Goal: Task Accomplishment & Management: Manage account settings

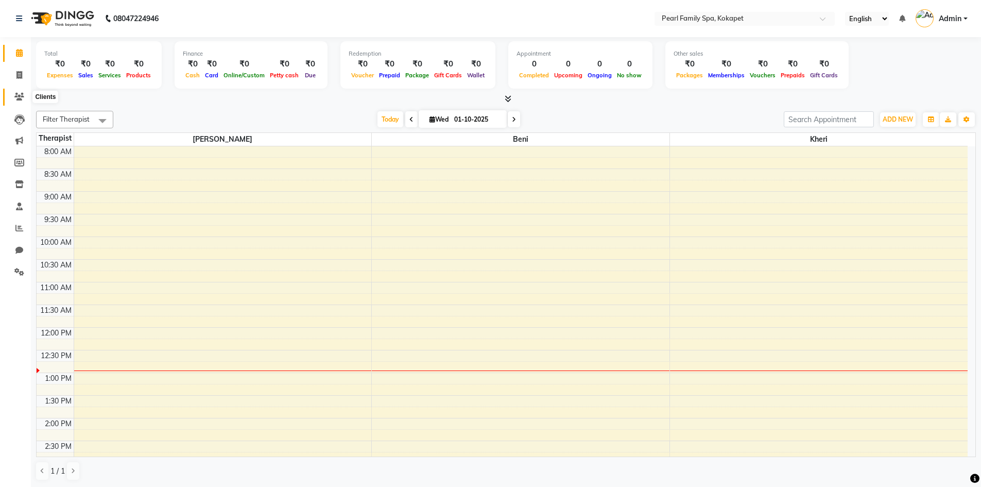
click at [12, 99] on span at bounding box center [19, 97] width 18 height 12
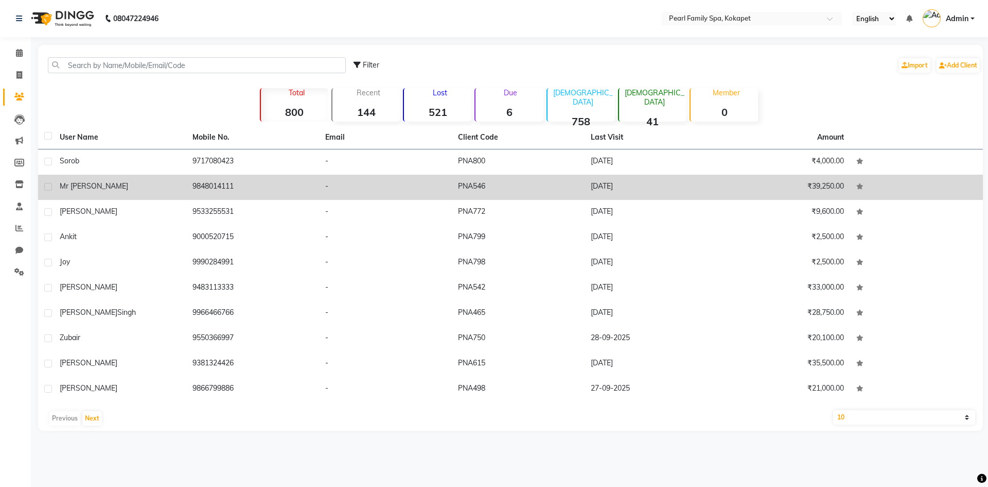
click at [117, 180] on td "Mr [PERSON_NAME]" at bounding box center [120, 187] width 133 height 25
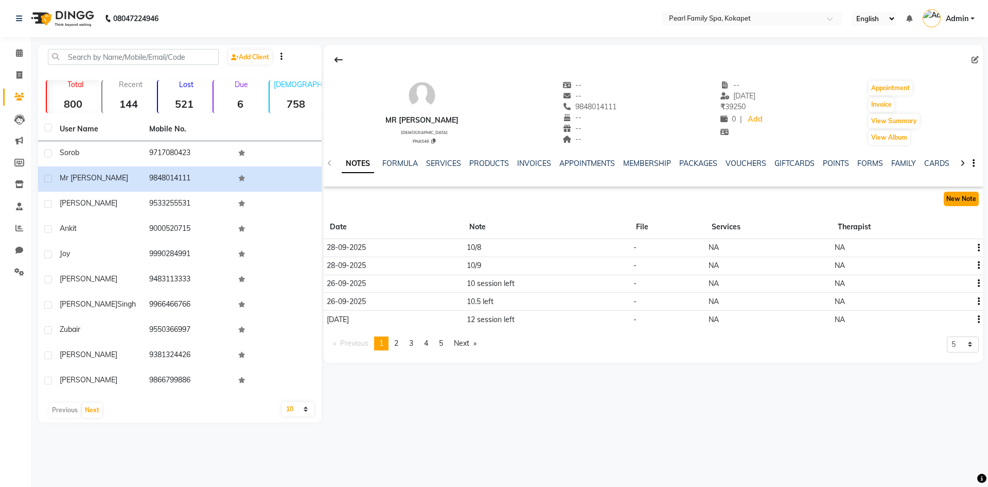
click at [951, 192] on button "New Note" at bounding box center [961, 199] width 35 height 14
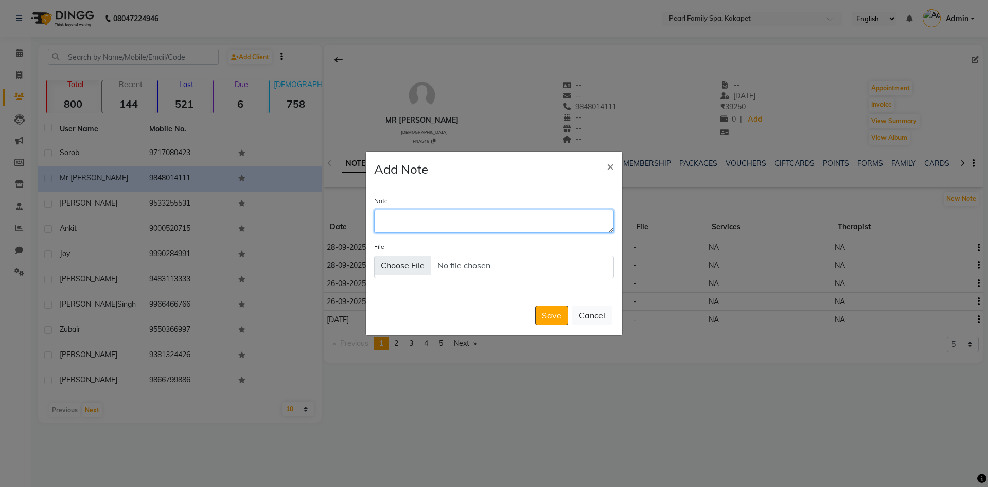
click at [503, 215] on textarea "Note" at bounding box center [494, 221] width 240 height 23
drag, startPoint x: 503, startPoint y: 215, endPoint x: 853, endPoint y: 89, distance: 371.8
click at [583, 215] on textarea "Note" at bounding box center [494, 221] width 240 height 23
type textarea "7"
drag, startPoint x: 548, startPoint y: 317, endPoint x: 533, endPoint y: 283, distance: 36.9
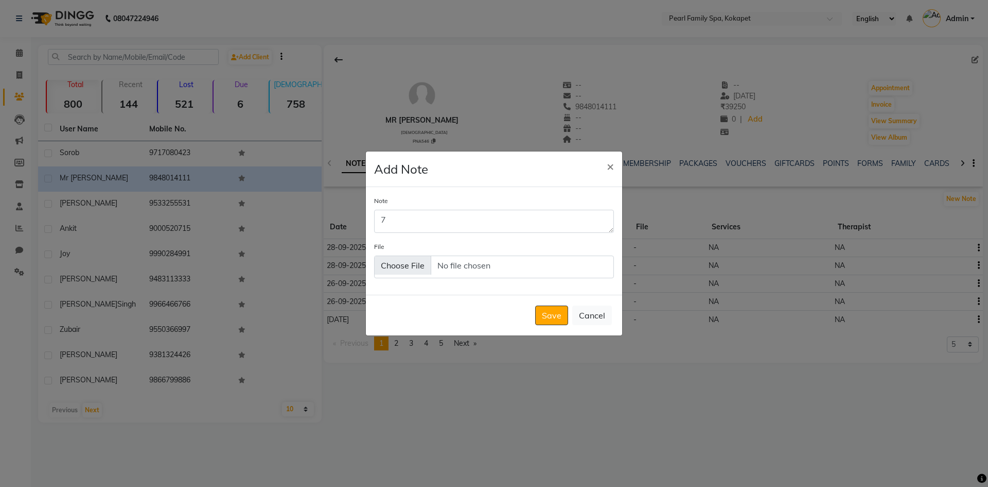
click at [549, 315] on button "Save" at bounding box center [551, 315] width 33 height 20
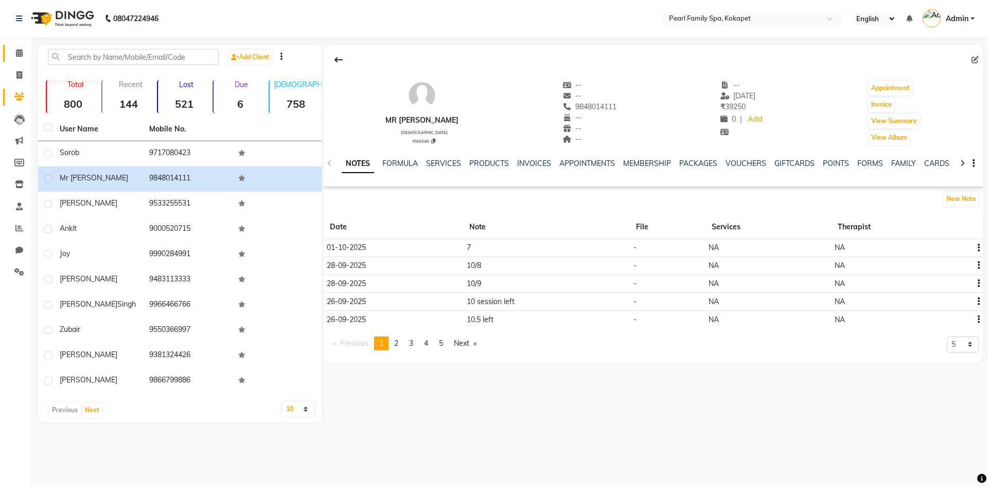
click at [20, 47] on link "Calendar" at bounding box center [15, 53] width 25 height 17
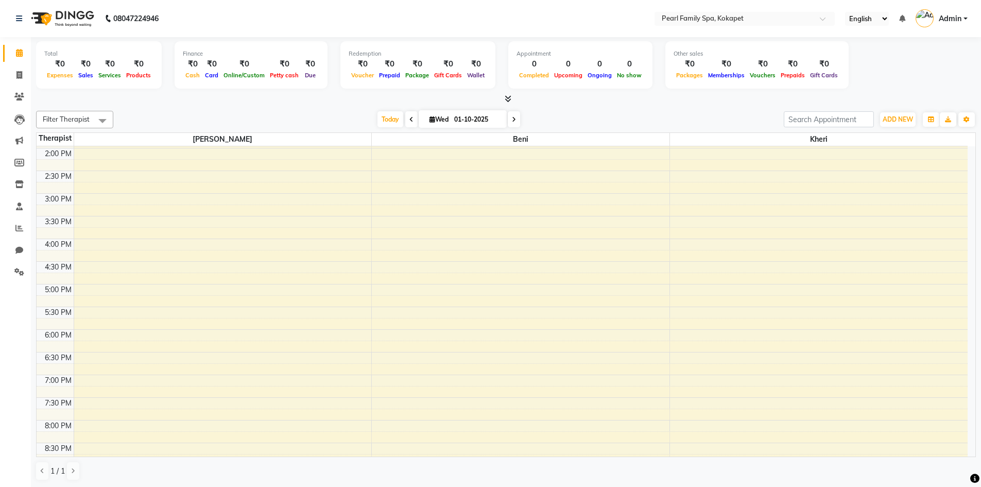
scroll to position [309, 0]
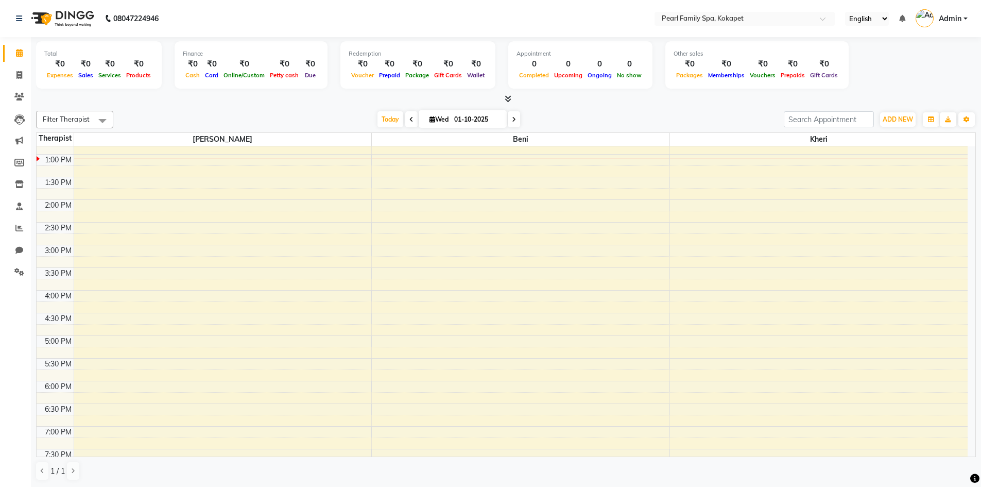
click at [130, 162] on div "6:00 AM 6:30 AM 7:00 AM 7:30 AM 8:00 AM 8:30 AM 9:00 AM 9:30 AM 10:00 AM 10:30 …" at bounding box center [502, 199] width 931 height 724
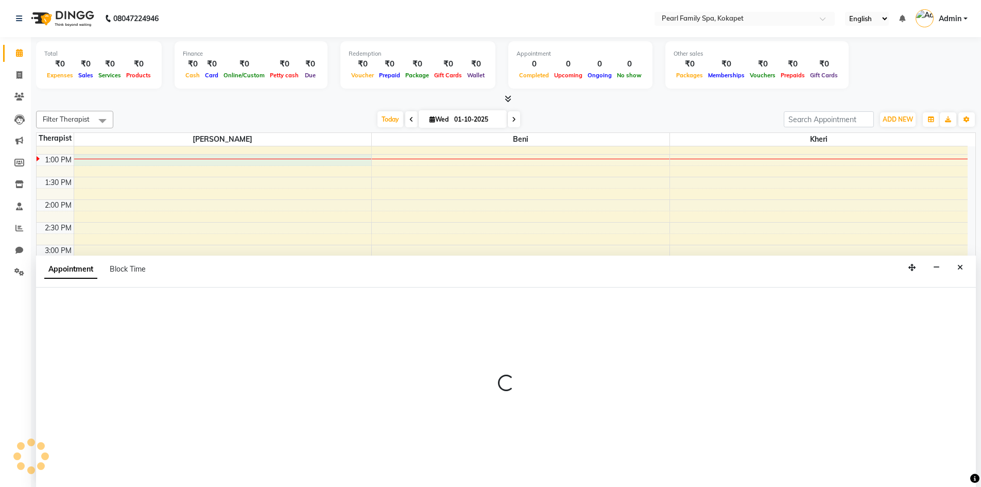
scroll to position [1, 0]
select select "86778"
select select "780"
select select "tentative"
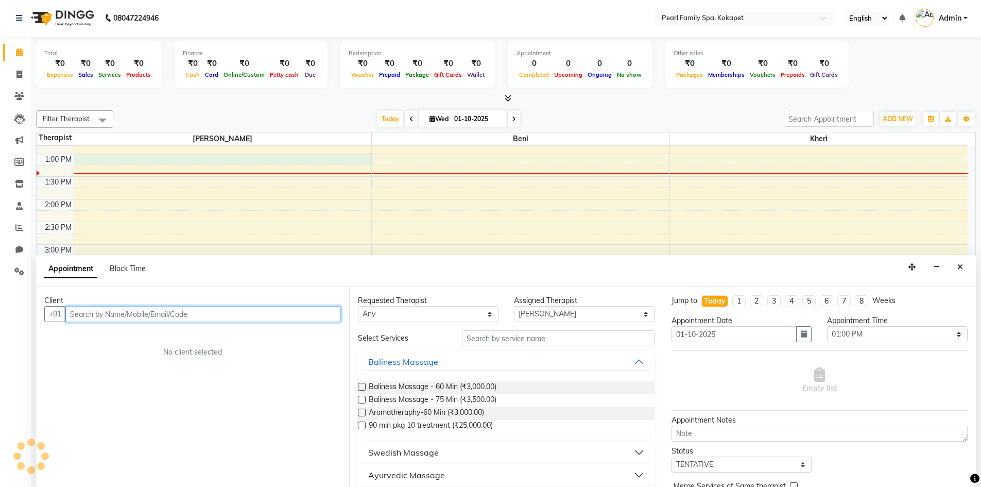
click at [294, 228] on div "6:00 AM 6:30 AM 7:00 AM 7:30 AM 8:00 AM 8:30 AM 9:00 AM 9:30 AM 10:00 AM 10:30 …" at bounding box center [502, 199] width 931 height 724
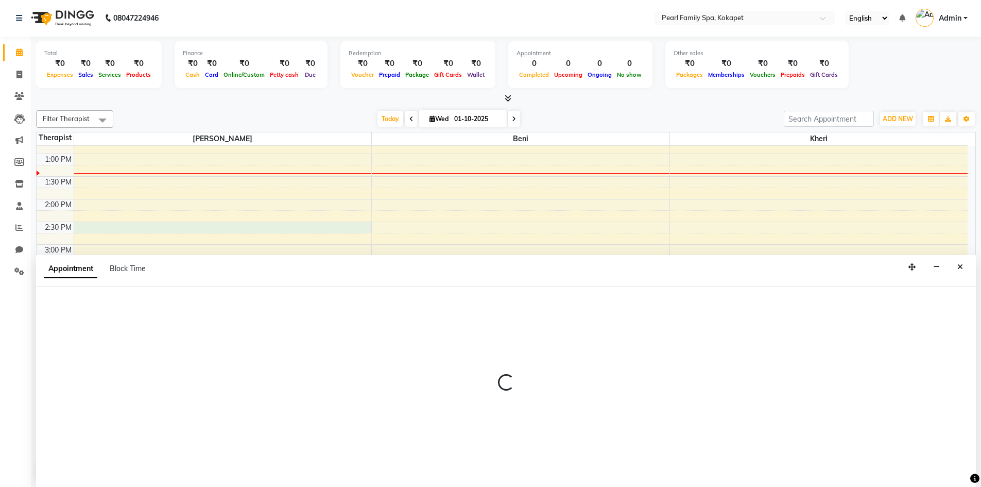
select select "86778"
select select "tentative"
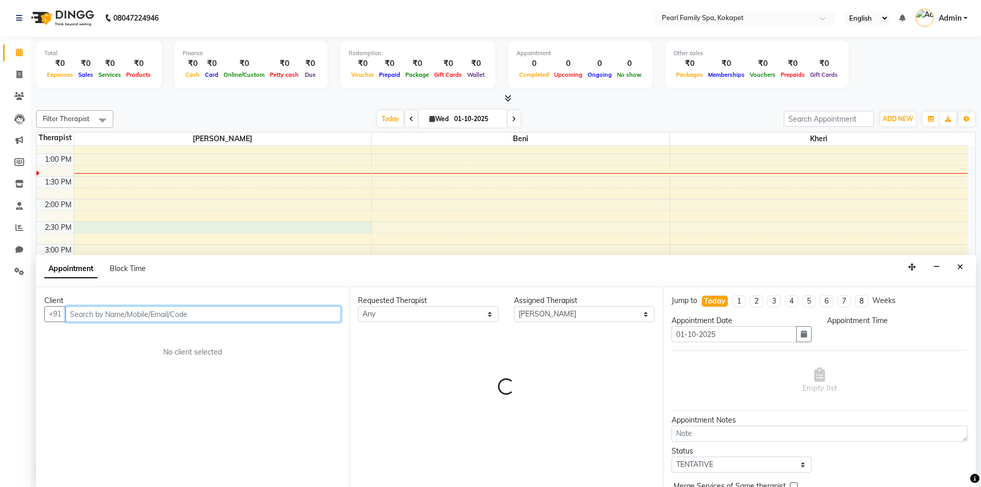
select select "870"
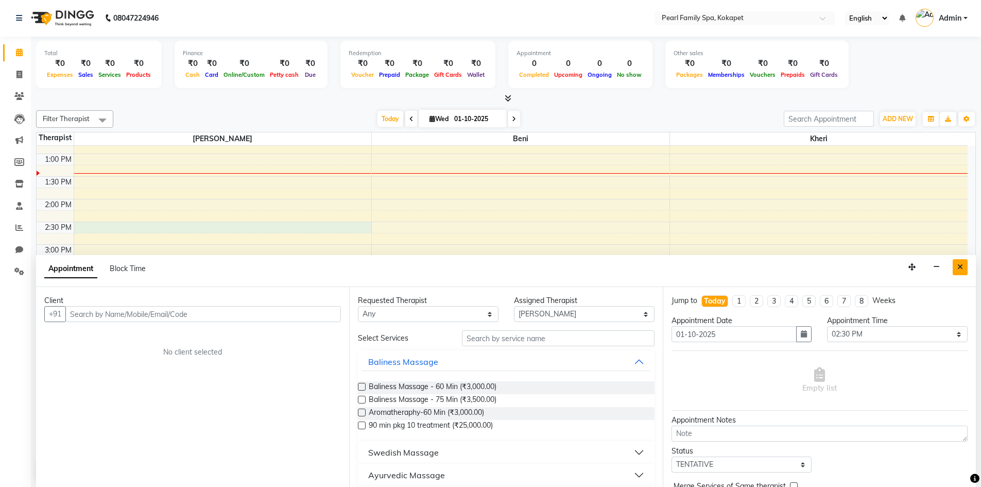
click at [962, 265] on icon "Close" at bounding box center [960, 266] width 6 height 7
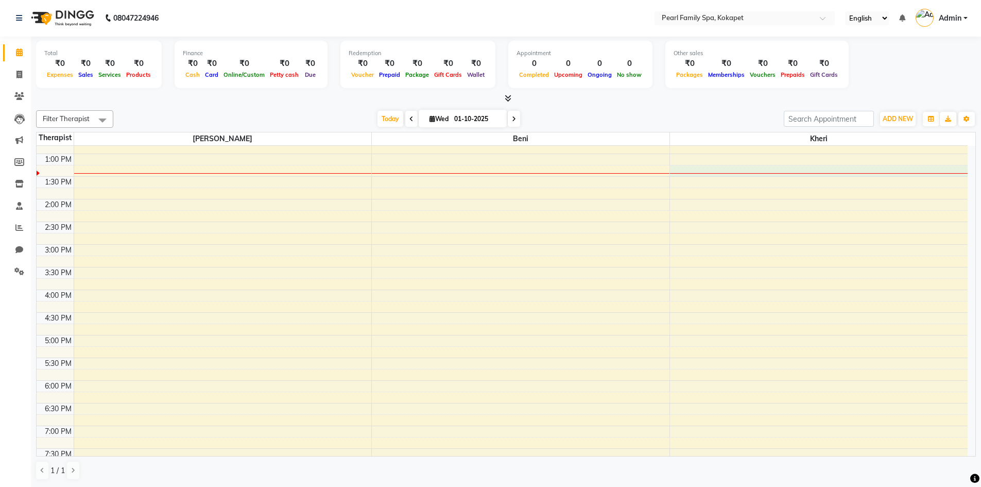
click at [720, 174] on div "6:00 AM 6:30 AM 7:00 AM 7:30 AM 8:00 AM 8:30 AM 9:00 AM 9:30 AM 10:00 AM 10:30 …" at bounding box center [502, 199] width 931 height 724
select select "89285"
select select "795"
select select "tentative"
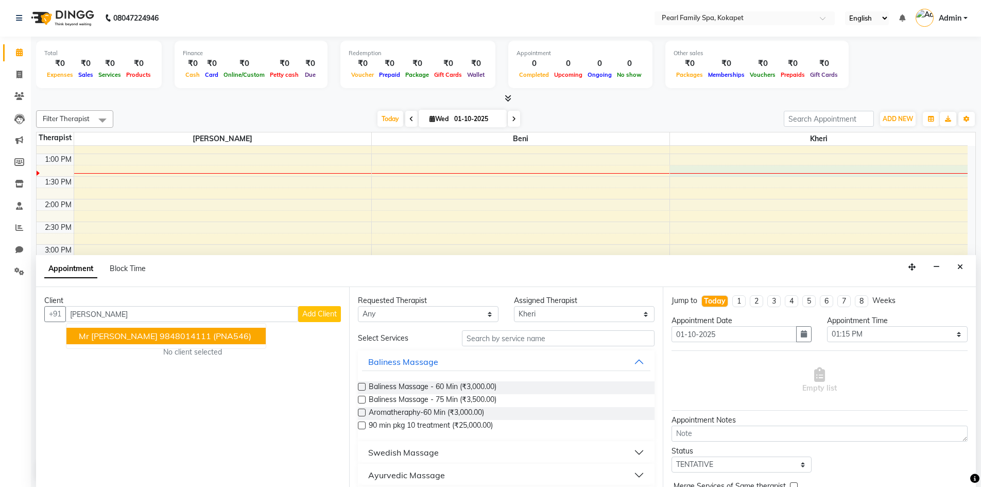
click at [133, 352] on div "Client +91 [PERSON_NAME] Mr [PERSON_NAME] 9848014111 (PNA546) Add Client No cli…" at bounding box center [192, 387] width 313 height 200
drag, startPoint x: 133, startPoint y: 339, endPoint x: 146, endPoint y: 328, distance: 17.1
click at [160, 338] on ngb-highlight "9848014111" at bounding box center [185, 336] width 51 height 10
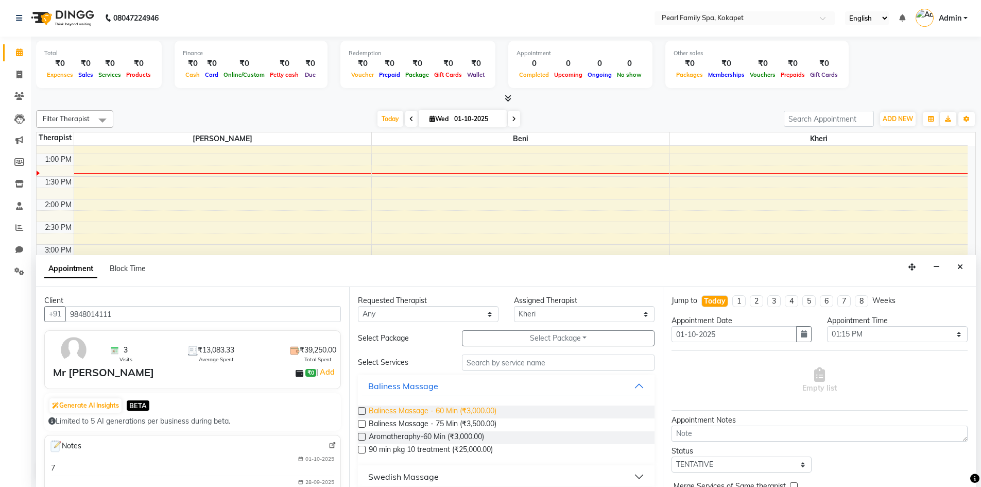
type input "9848014111"
click at [384, 408] on span "Baliness Massage - 60 Min (₹3,000.00)" at bounding box center [433, 411] width 128 height 13
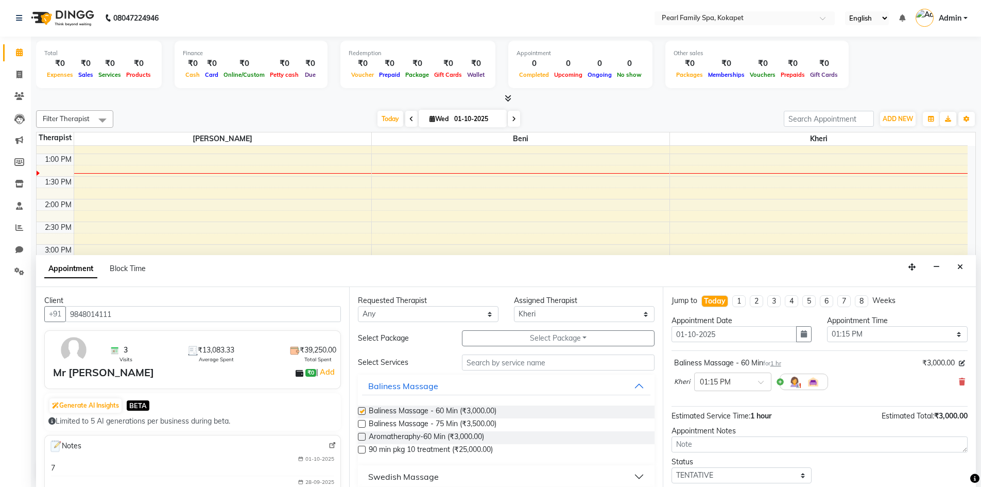
checkbox input "false"
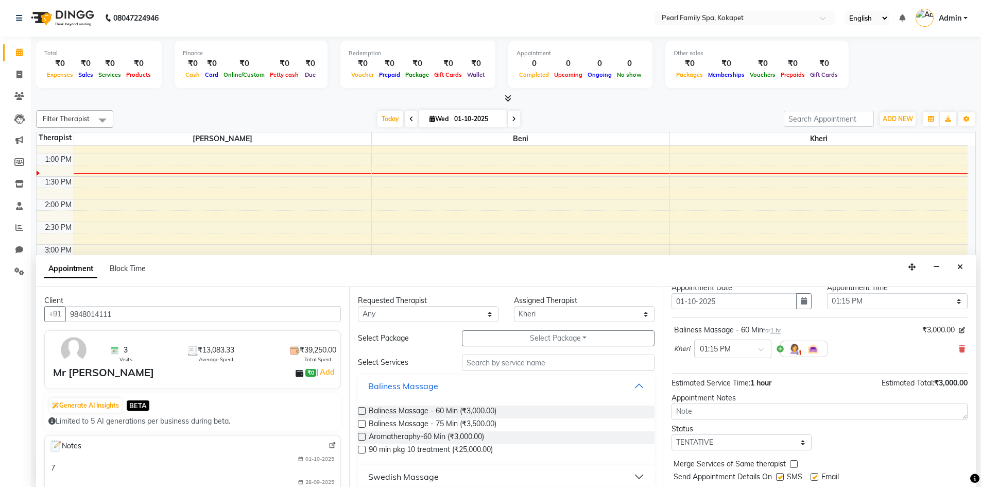
scroll to position [61, 0]
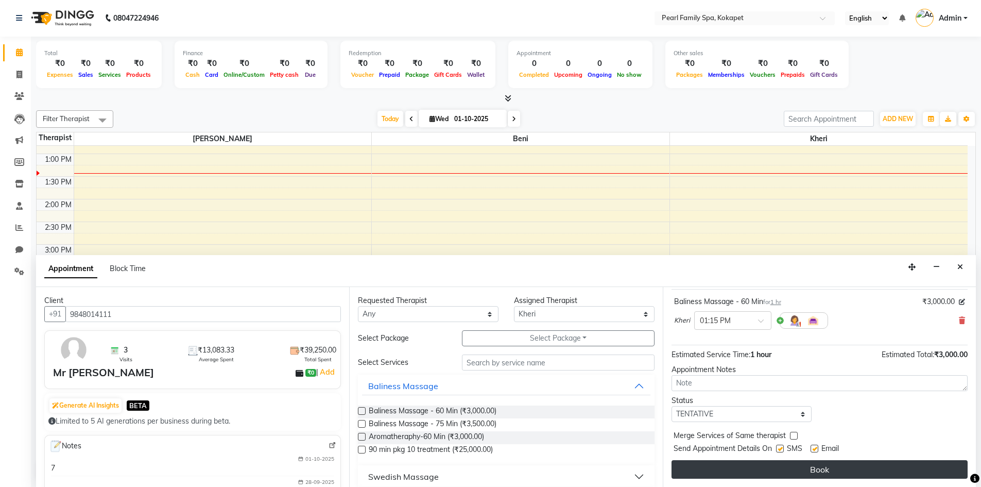
click at [772, 467] on button "Book" at bounding box center [819, 469] width 296 height 19
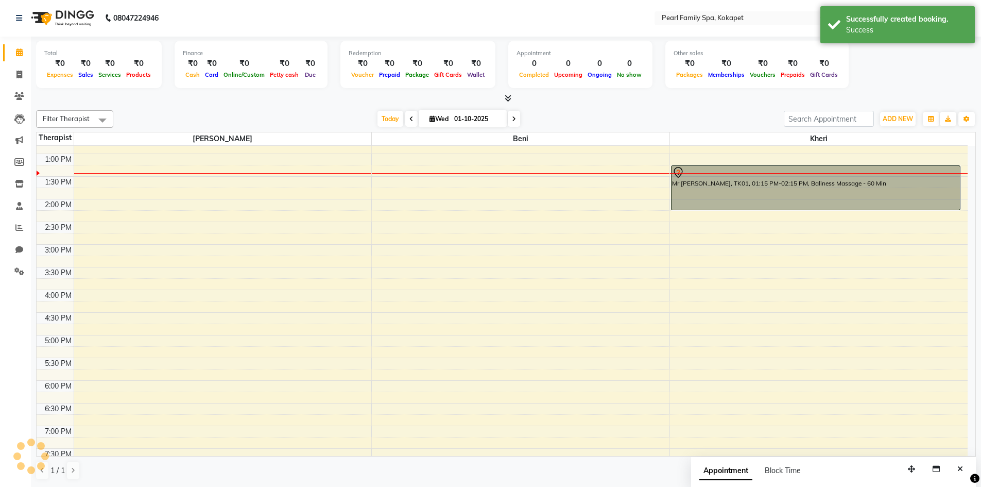
scroll to position [0, 0]
click at [701, 213] on div "6:00 AM 6:30 AM 7:00 AM 7:30 AM 8:00 AM 8:30 AM 9:00 AM 9:30 AM 10:00 AM 10:30 …" at bounding box center [502, 199] width 931 height 724
select select "89285"
select select "855"
select select "tentative"
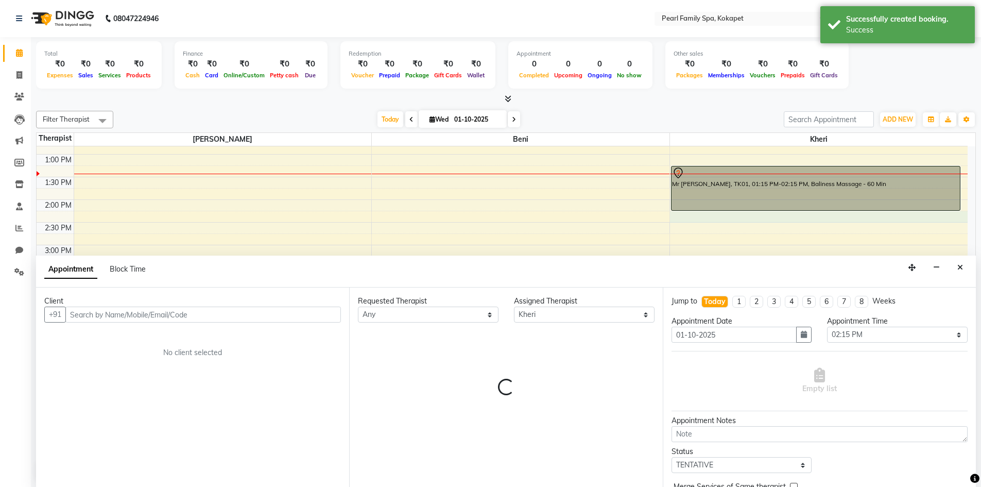
scroll to position [1, 0]
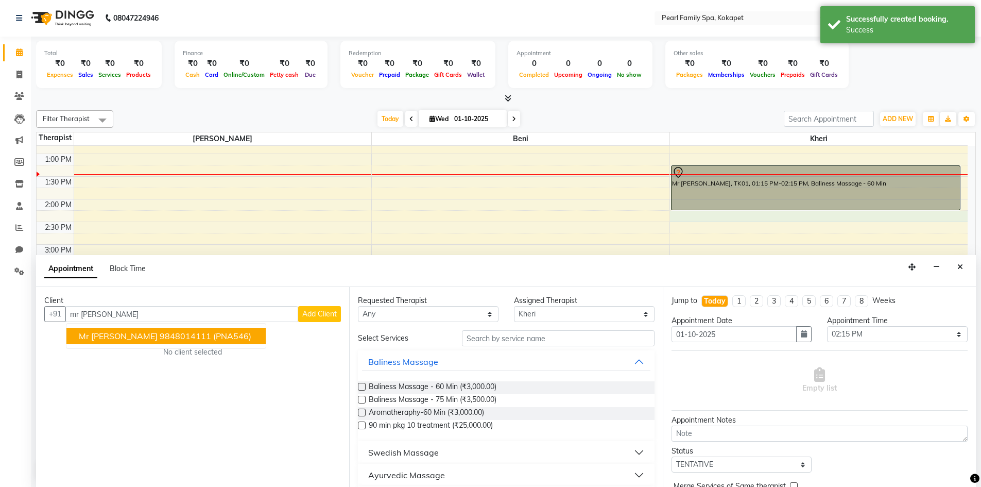
click at [160, 339] on ngb-highlight "9848014111" at bounding box center [185, 336] width 51 height 10
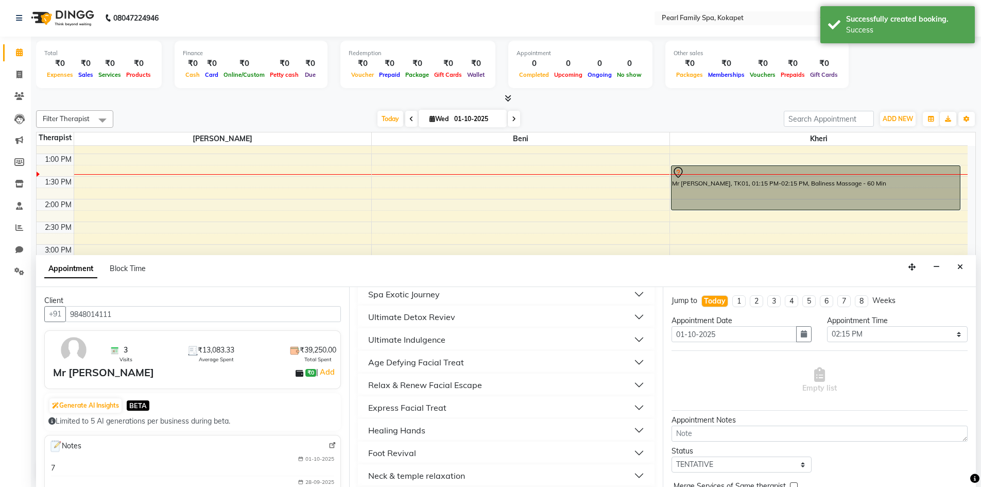
scroll to position [309, 0]
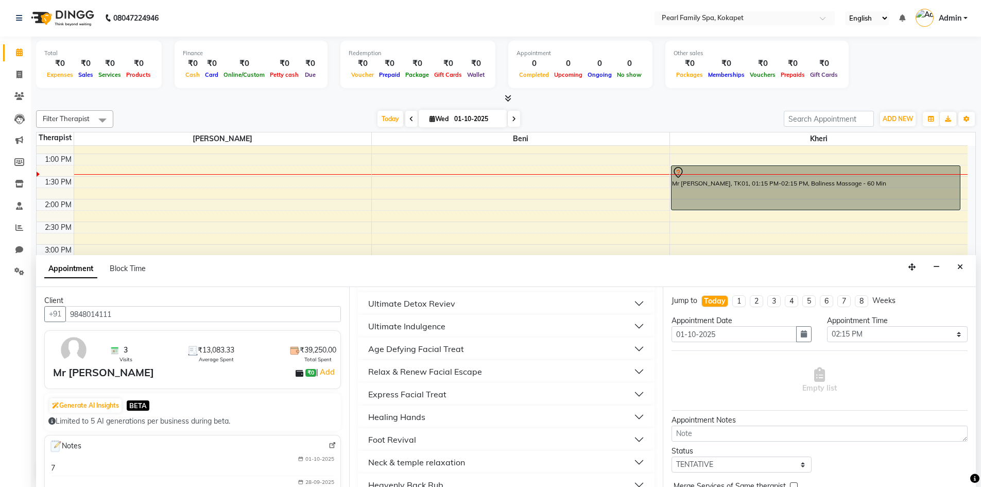
type input "9848014111"
click at [394, 414] on div "Healing Hands" at bounding box center [396, 416] width 57 height 12
drag, startPoint x: 393, startPoint y: 438, endPoint x: 406, endPoint y: 433, distance: 13.7
click at [401, 436] on div "Healing Hands - 30 Min (₹2,000.00)" at bounding box center [506, 442] width 296 height 29
click at [364, 441] on label at bounding box center [362, 442] width 8 height 8
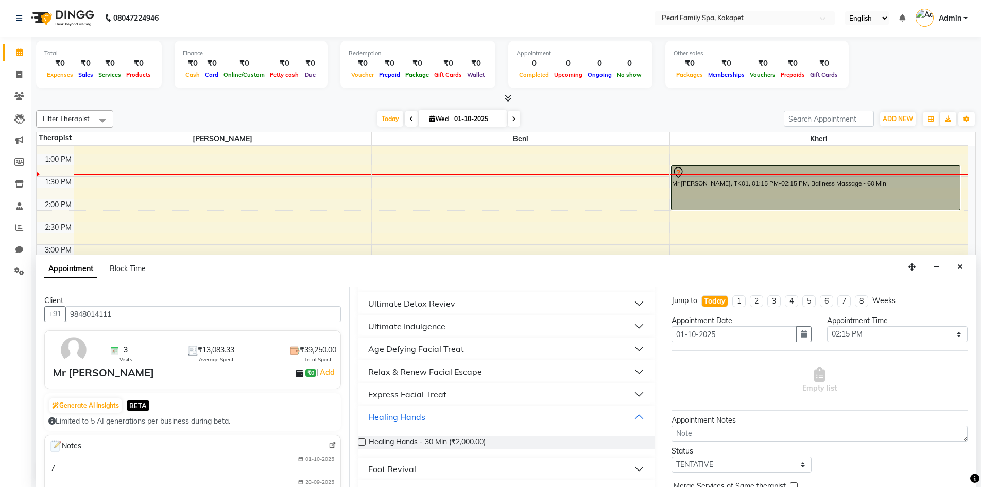
click at [364, 441] on input "checkbox" at bounding box center [361, 442] width 7 height 7
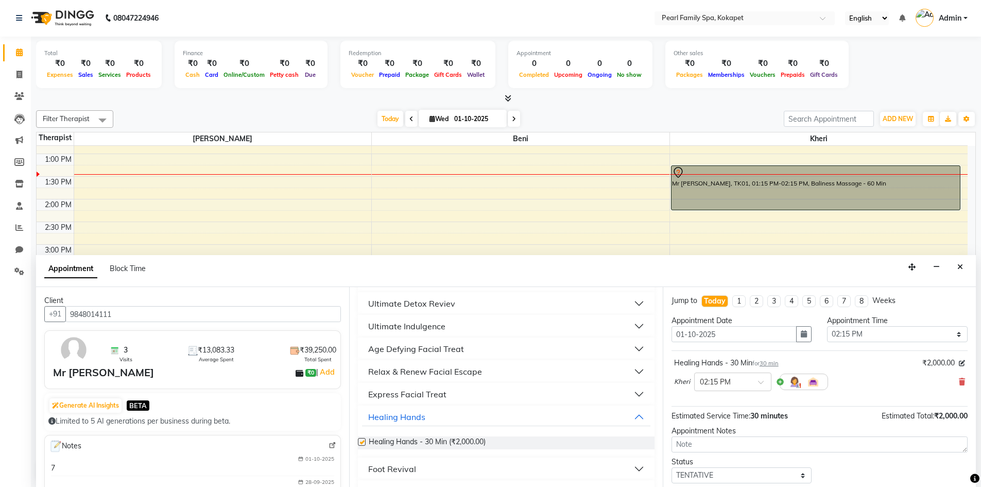
checkbox input "false"
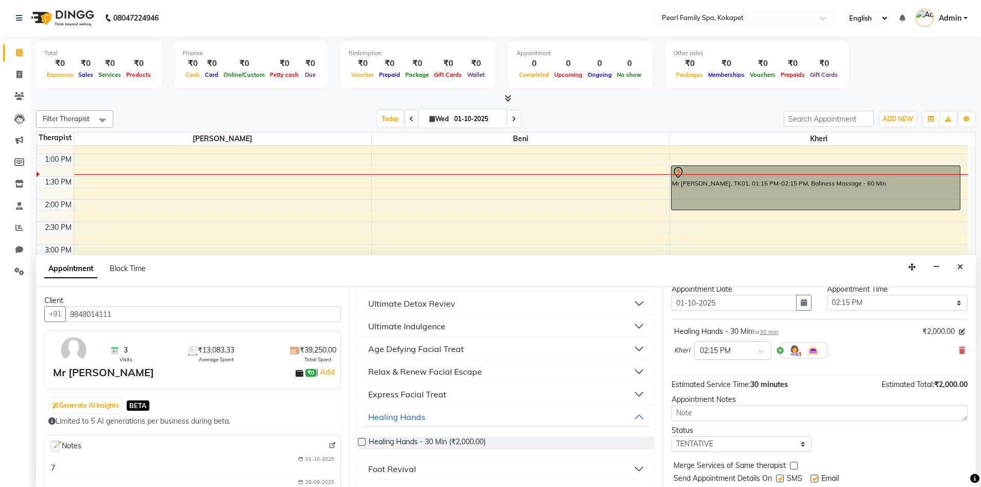
scroll to position [61, 0]
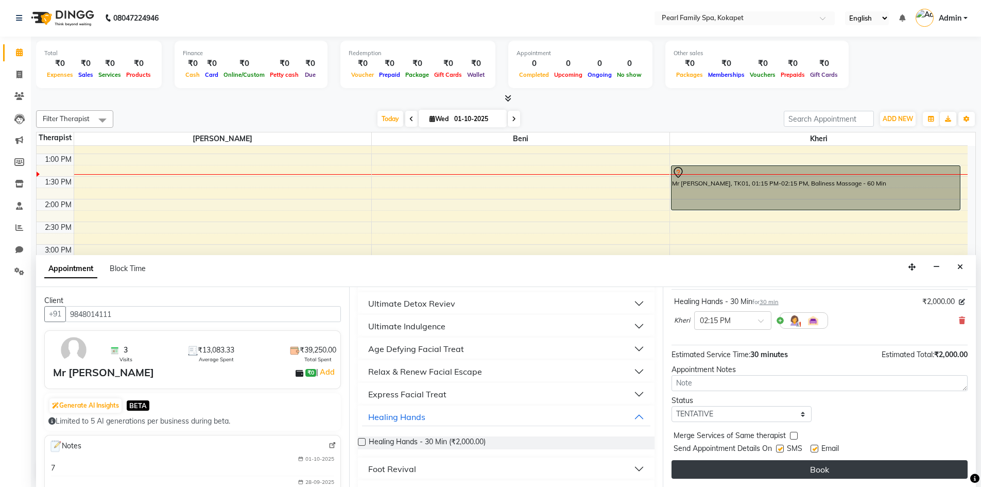
click at [789, 475] on button "Book" at bounding box center [819, 469] width 296 height 19
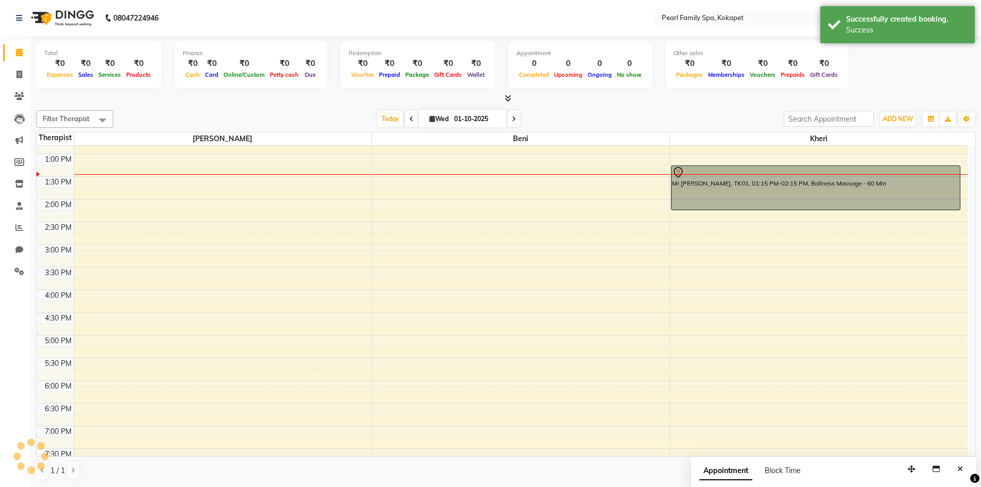
scroll to position [0, 0]
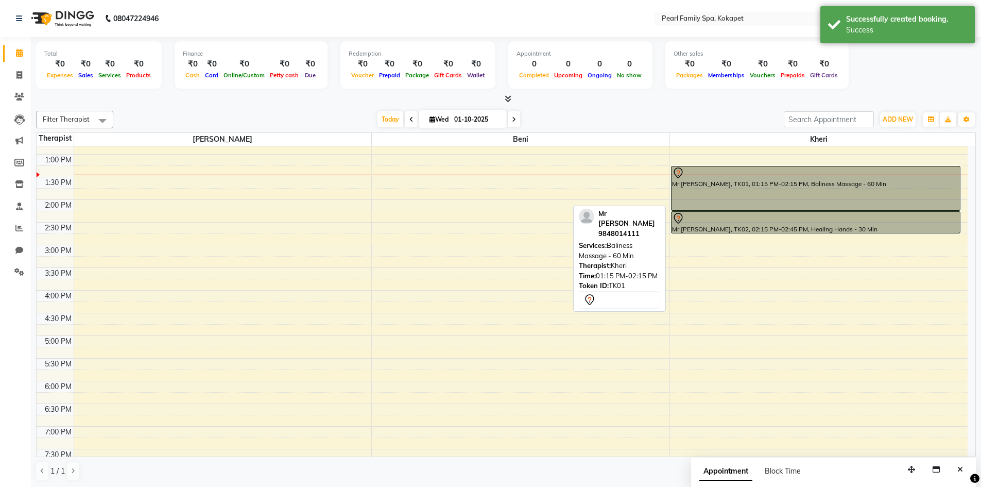
click at [728, 202] on div "Mr [PERSON_NAME], TK01, 01:15 PM-02:15 PM, Baliness Massage - 60 Min" at bounding box center [815, 188] width 288 height 44
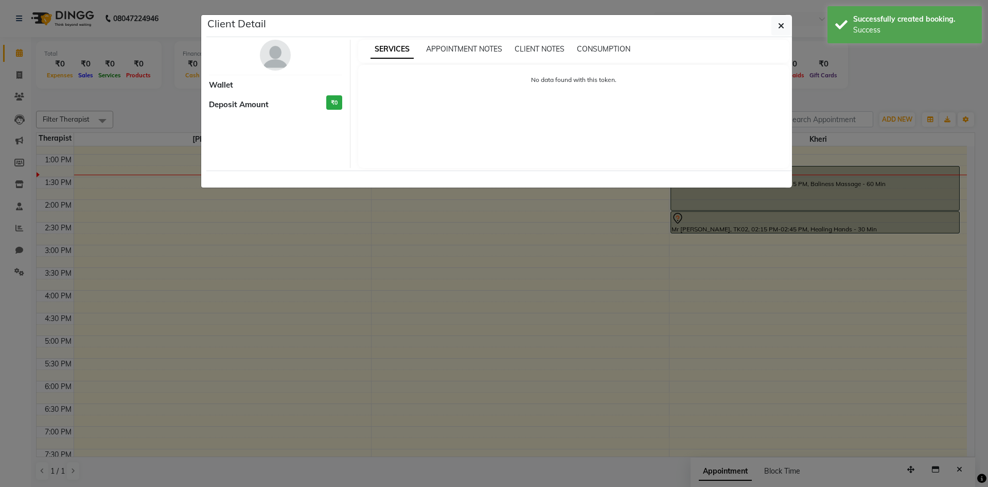
select select "7"
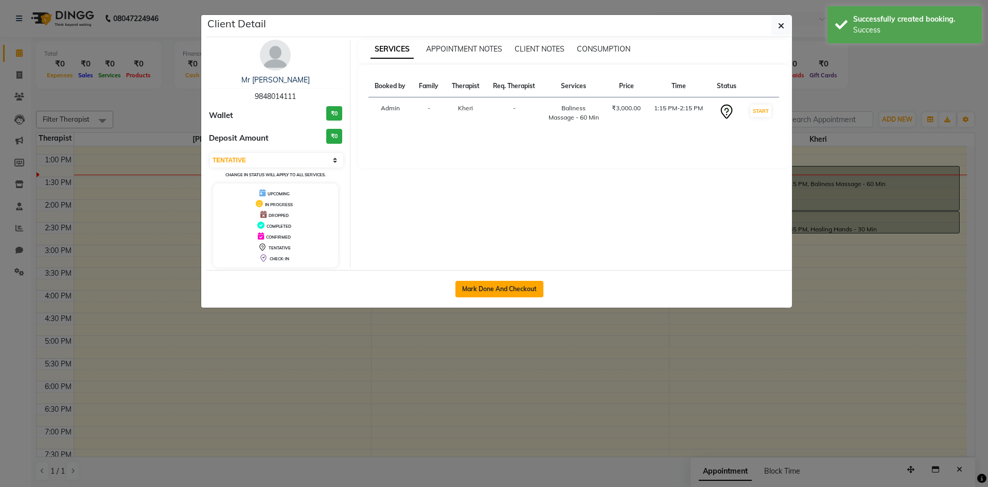
click at [475, 285] on button "Mark Done And Checkout" at bounding box center [500, 289] width 88 height 16
select select "service"
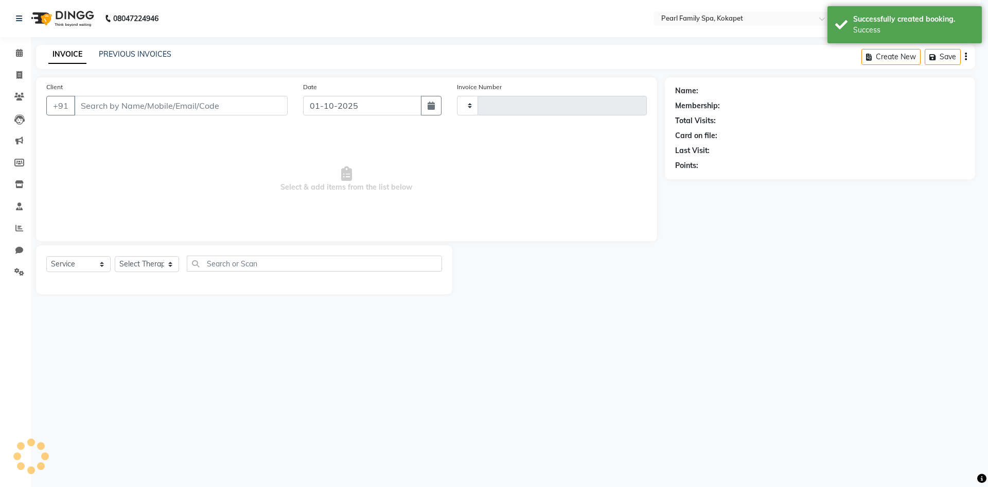
type input "0371"
select select "3"
select select "6217"
type input "9848014111"
select select "89285"
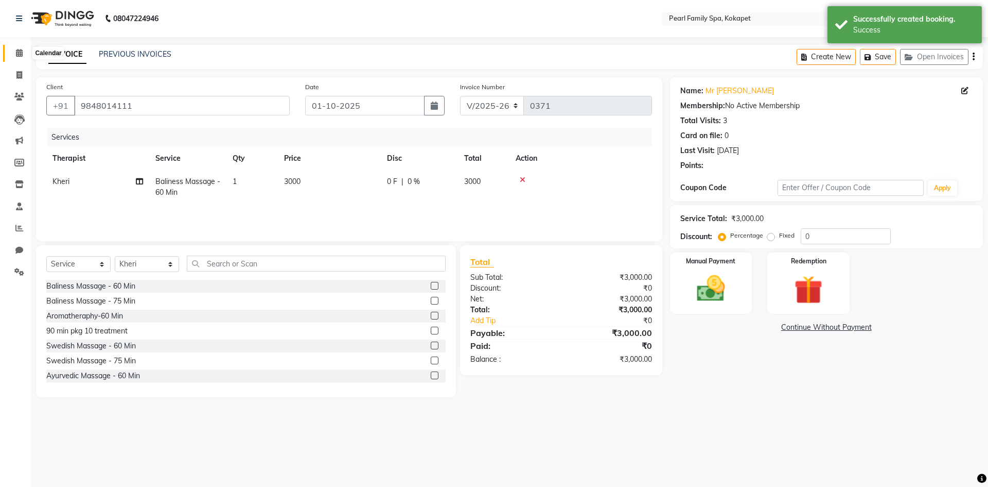
click at [12, 47] on span at bounding box center [19, 53] width 18 height 12
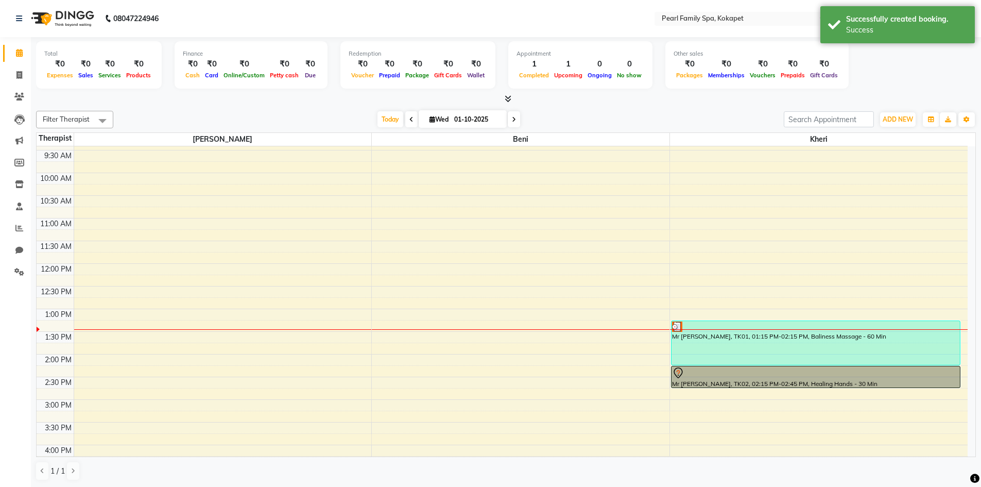
scroll to position [309, 0]
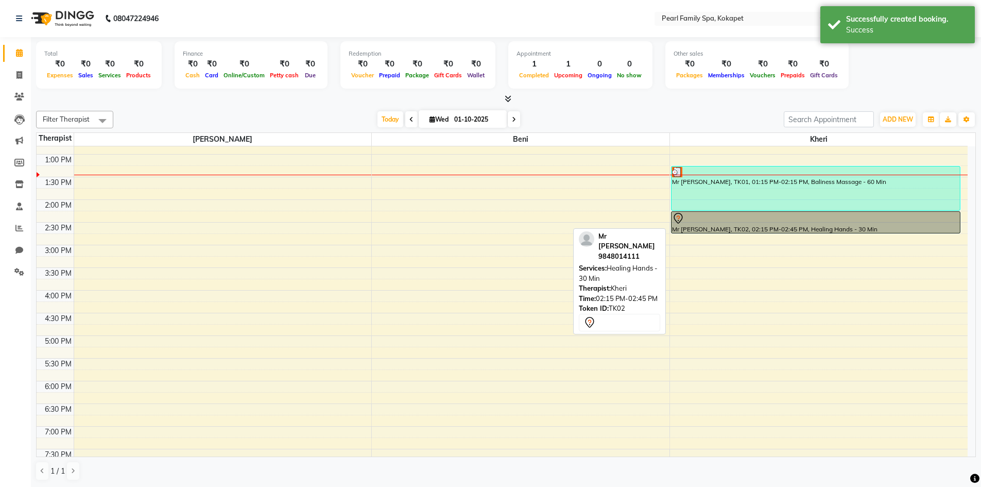
click at [749, 224] on div "Mr [PERSON_NAME], TK02, 02:15 PM-02:45 PM, Healing Hands - 30 Min" at bounding box center [815, 222] width 288 height 21
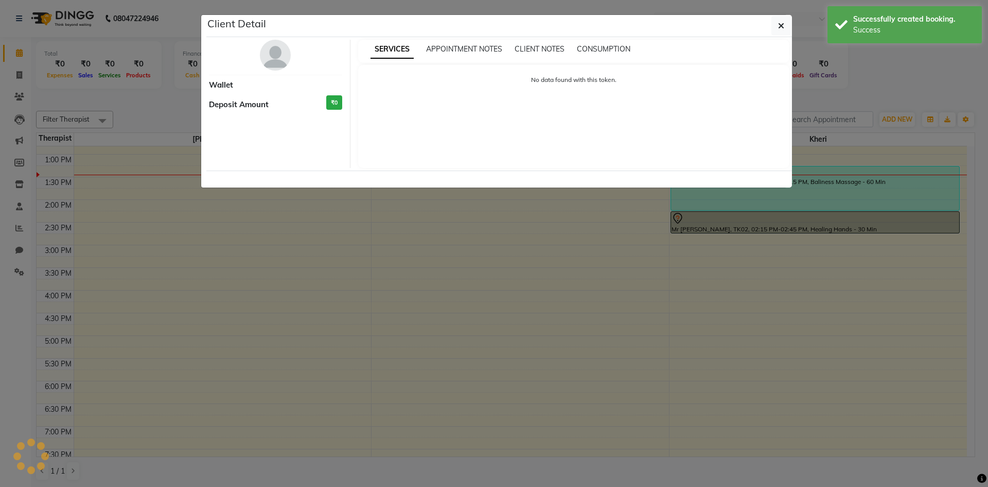
select select "7"
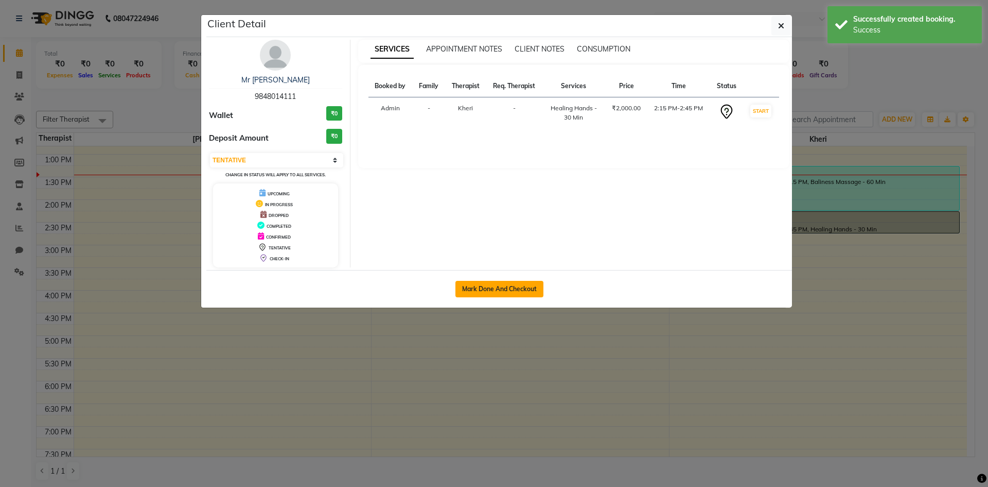
click at [464, 286] on button "Mark Done And Checkout" at bounding box center [500, 289] width 88 height 16
select select "6217"
select select "service"
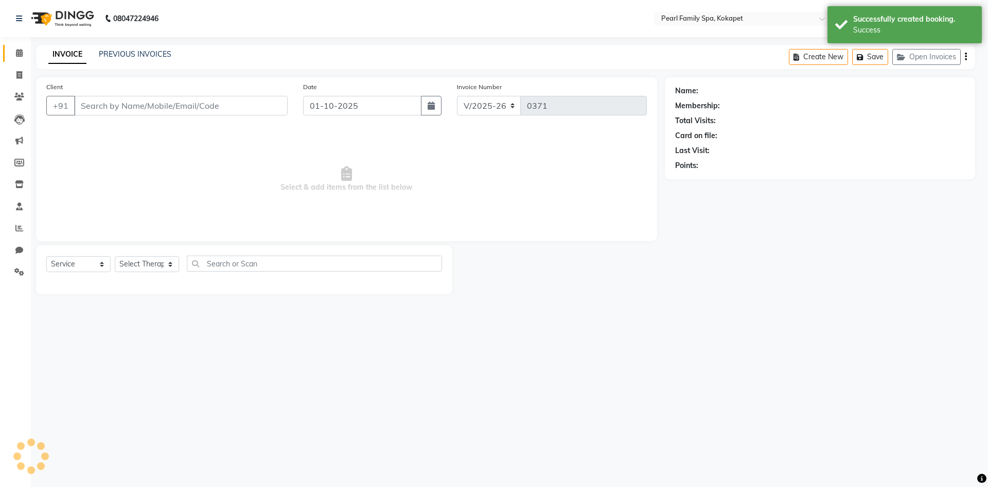
select select "3"
type input "9848014111"
select select "89285"
click at [14, 50] on span at bounding box center [19, 53] width 18 height 12
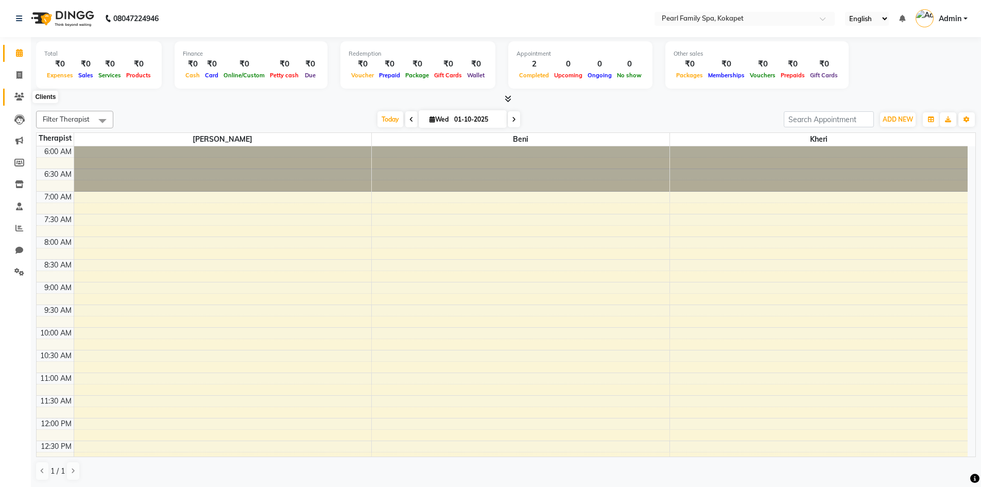
click at [18, 96] on icon at bounding box center [19, 97] width 10 height 8
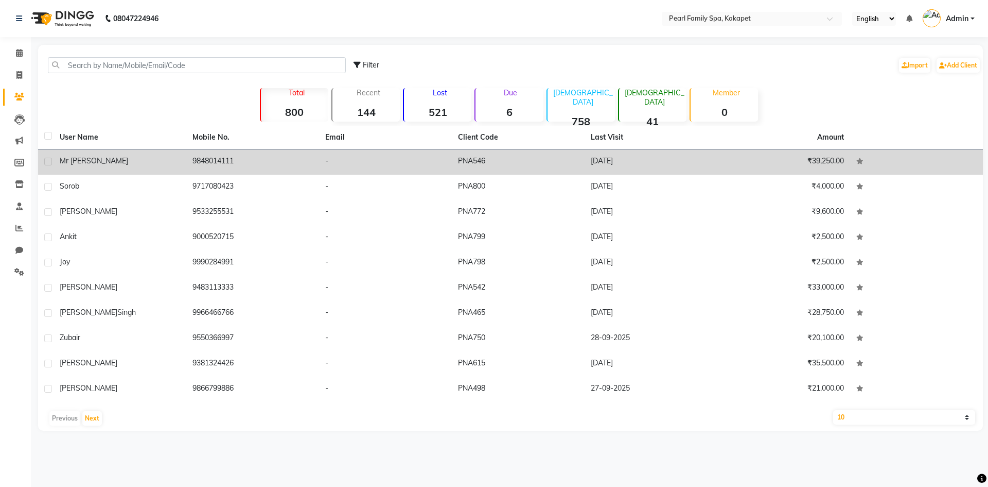
click at [117, 155] on td "Mr [PERSON_NAME]" at bounding box center [120, 161] width 133 height 25
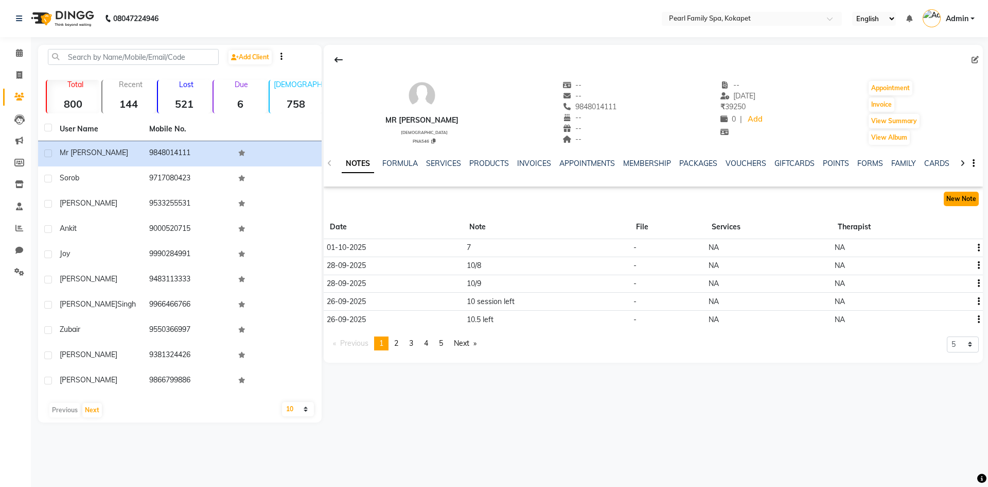
click at [971, 204] on button "New Note" at bounding box center [961, 199] width 35 height 14
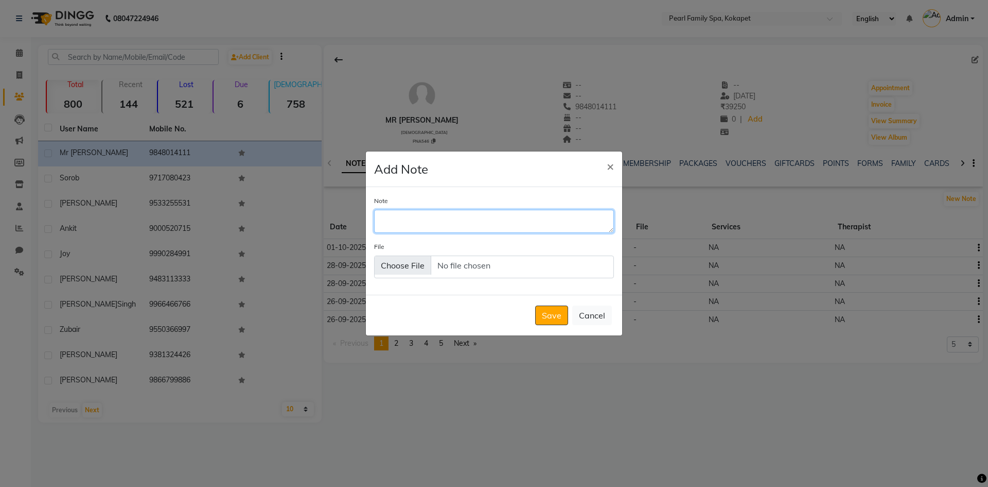
click at [532, 229] on textarea "Note" at bounding box center [494, 221] width 240 height 23
type textarea "5.5"
click at [547, 317] on button "Save" at bounding box center [551, 315] width 33 height 20
